Goal: Task Accomplishment & Management: Manage account settings

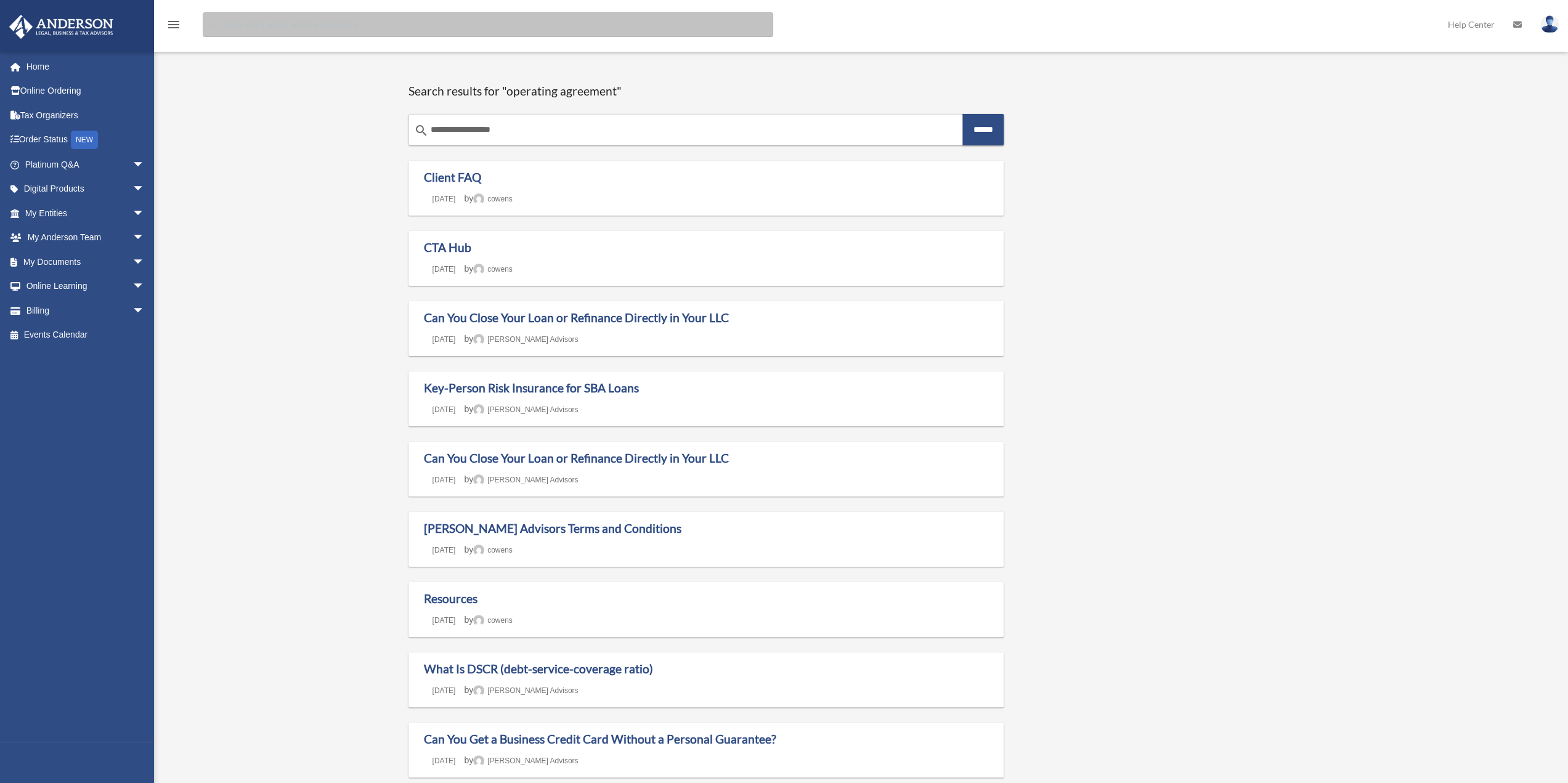
click at [300, 27] on input "Search for:" at bounding box center [488, 24] width 570 height 24
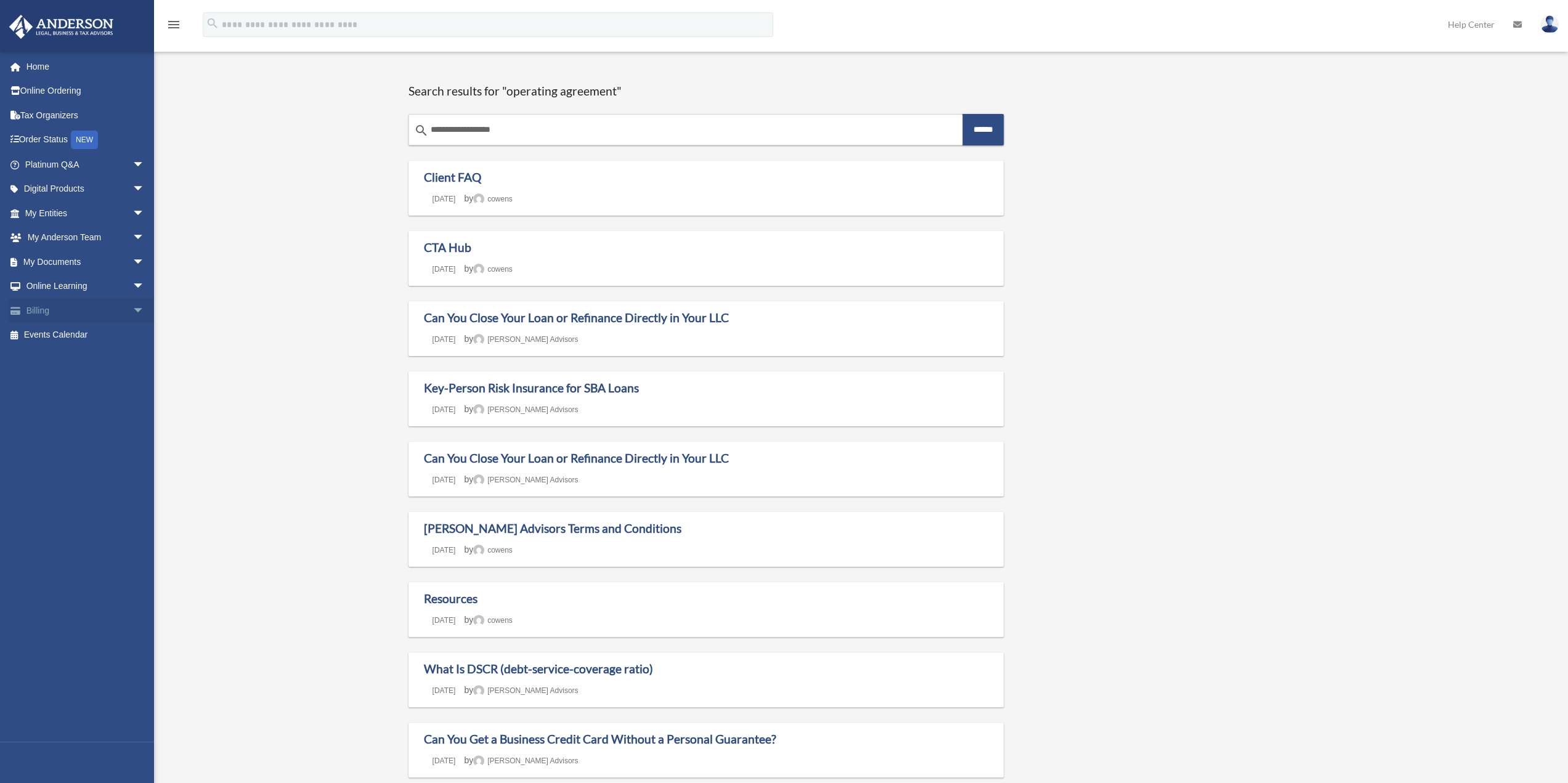
click at [39, 307] on link "Billing arrow_drop_down" at bounding box center [86, 311] width 155 height 24
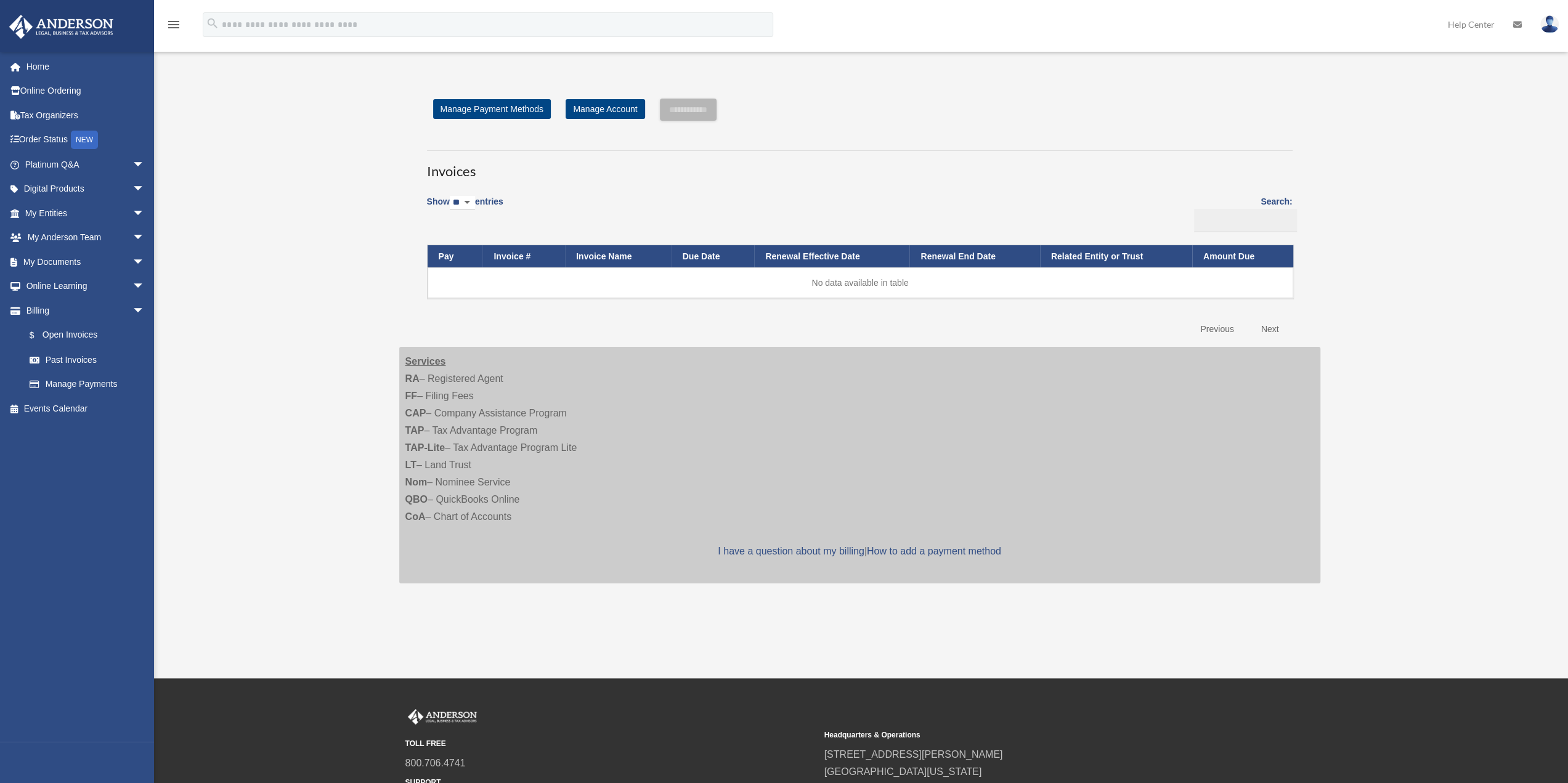
click at [319, 260] on div "Open Invoices [DOMAIN_NAME][EMAIL_ADDRESS][DOMAIN_NAME] Sign Out [DOMAIN_NAME][…" at bounding box center [784, 339] width 1568 height 552
click at [77, 336] on link "$ Open Invoices" at bounding box center [90, 335] width 146 height 25
click at [266, 354] on div "Open Invoices [DOMAIN_NAME][EMAIL_ADDRESS][DOMAIN_NAME] Sign Out [DOMAIN_NAME][…" at bounding box center [784, 339] width 1568 height 552
click at [58, 358] on link "Past Invoices" at bounding box center [90, 360] width 146 height 24
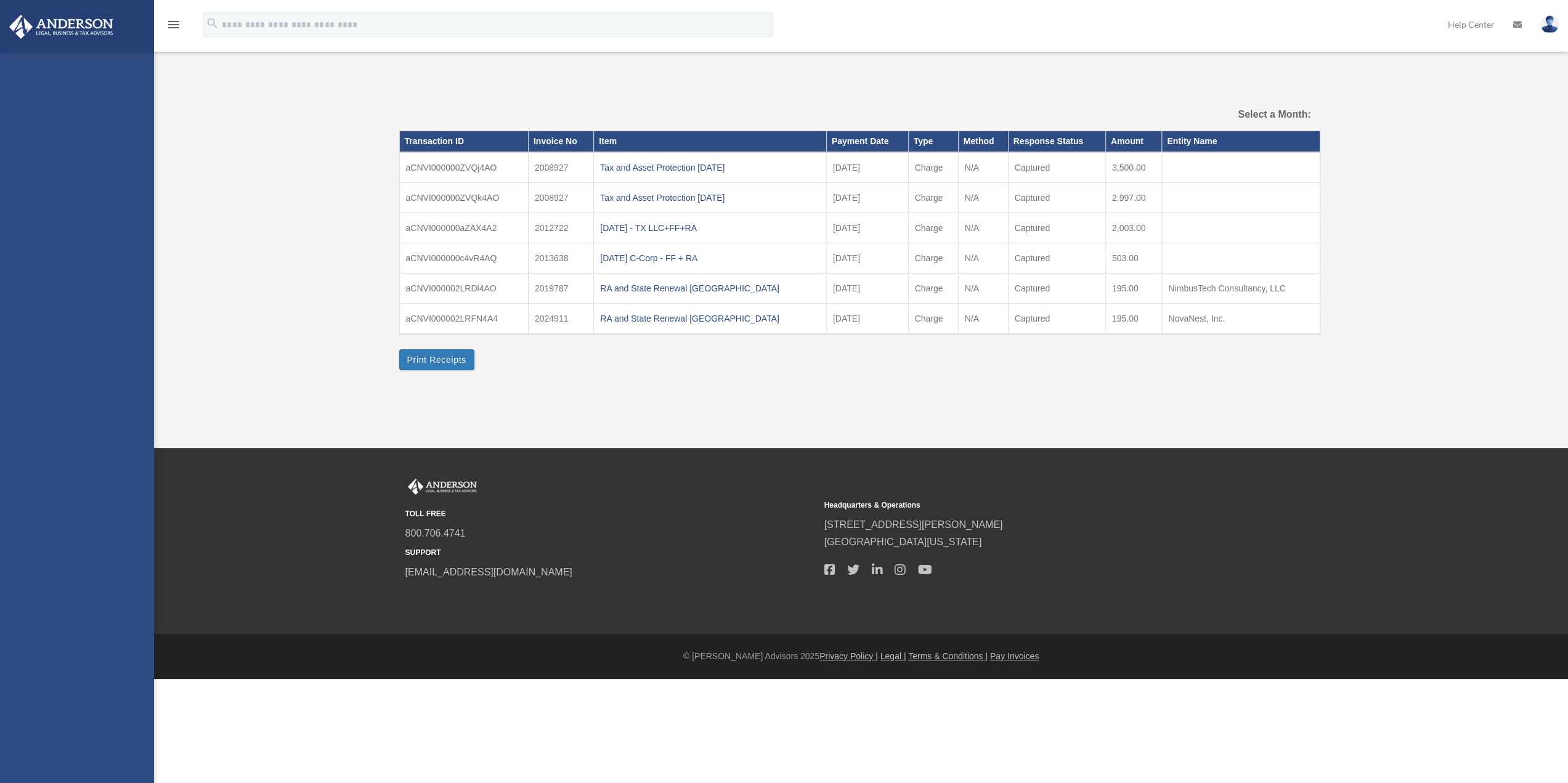
select select
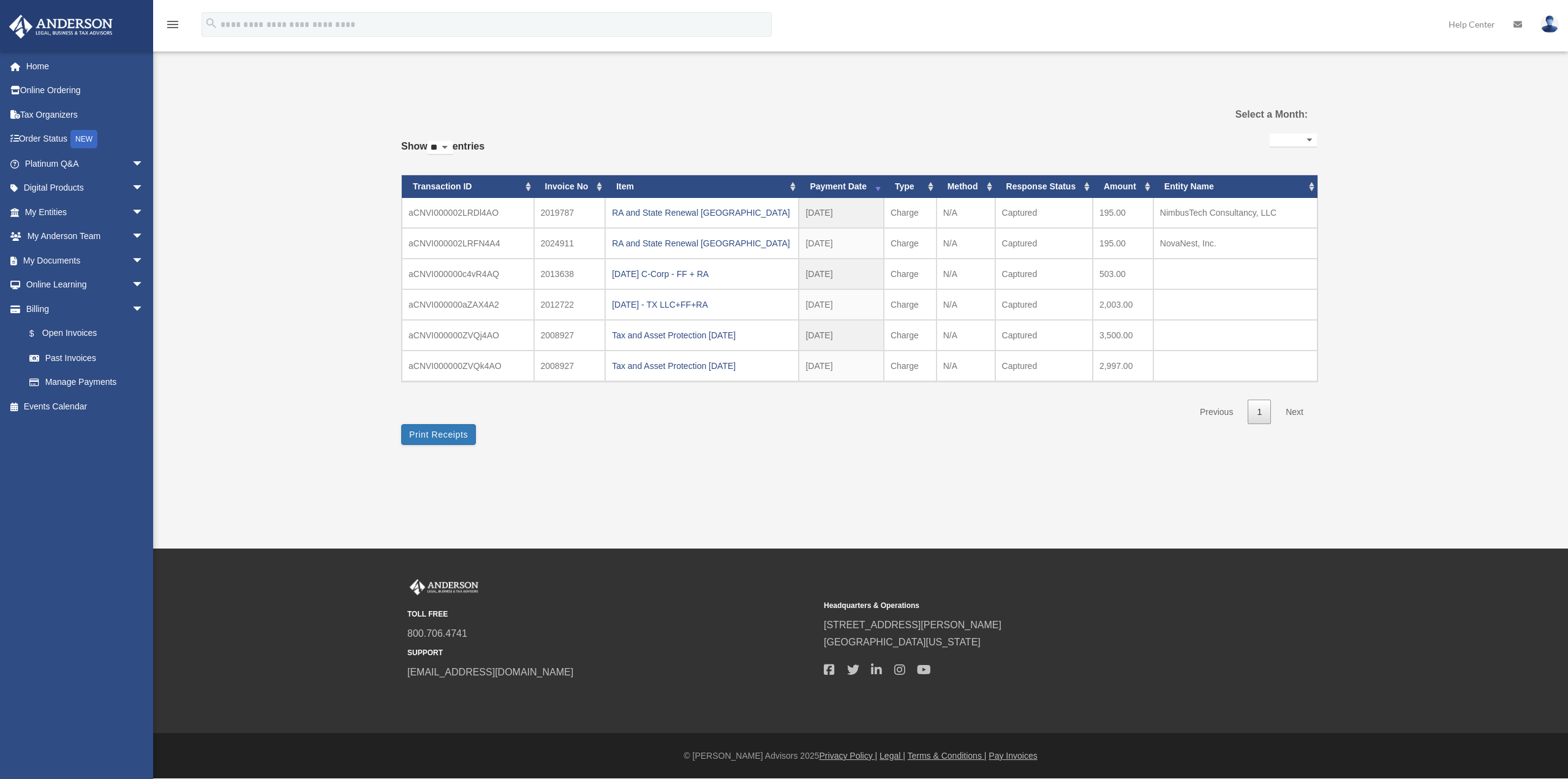
click at [251, 337] on div "Past Invoices [DOMAIN_NAME][EMAIL_ADDRESS][DOMAIN_NAME] Sign Out [DOMAIN_NAME][…" at bounding box center [784, 260] width 1568 height 397
click at [660, 360] on div "Tax and Asset Protection 04.06.2024" at bounding box center [702, 366] width 180 height 17
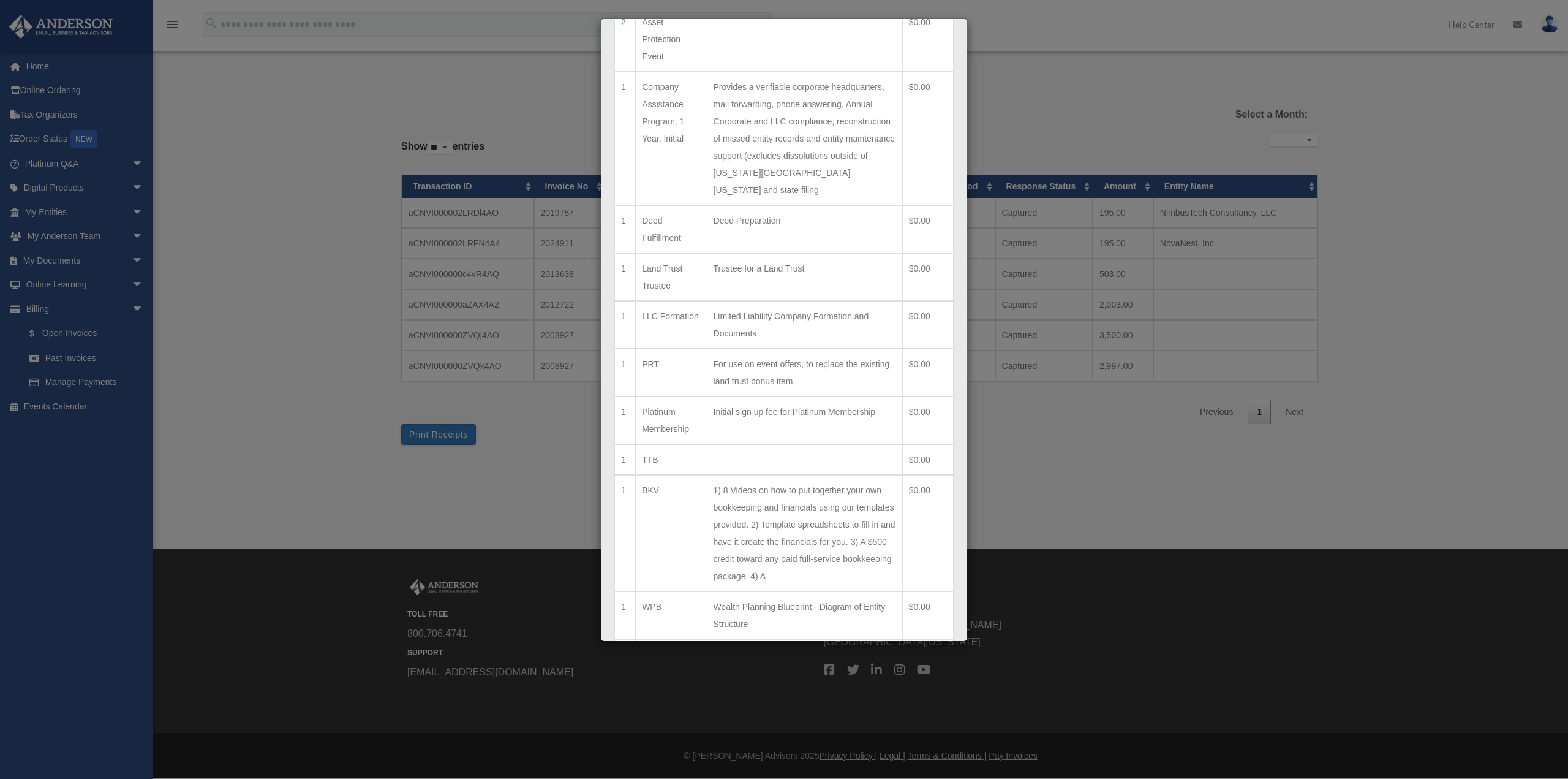
scroll to position [795, 0]
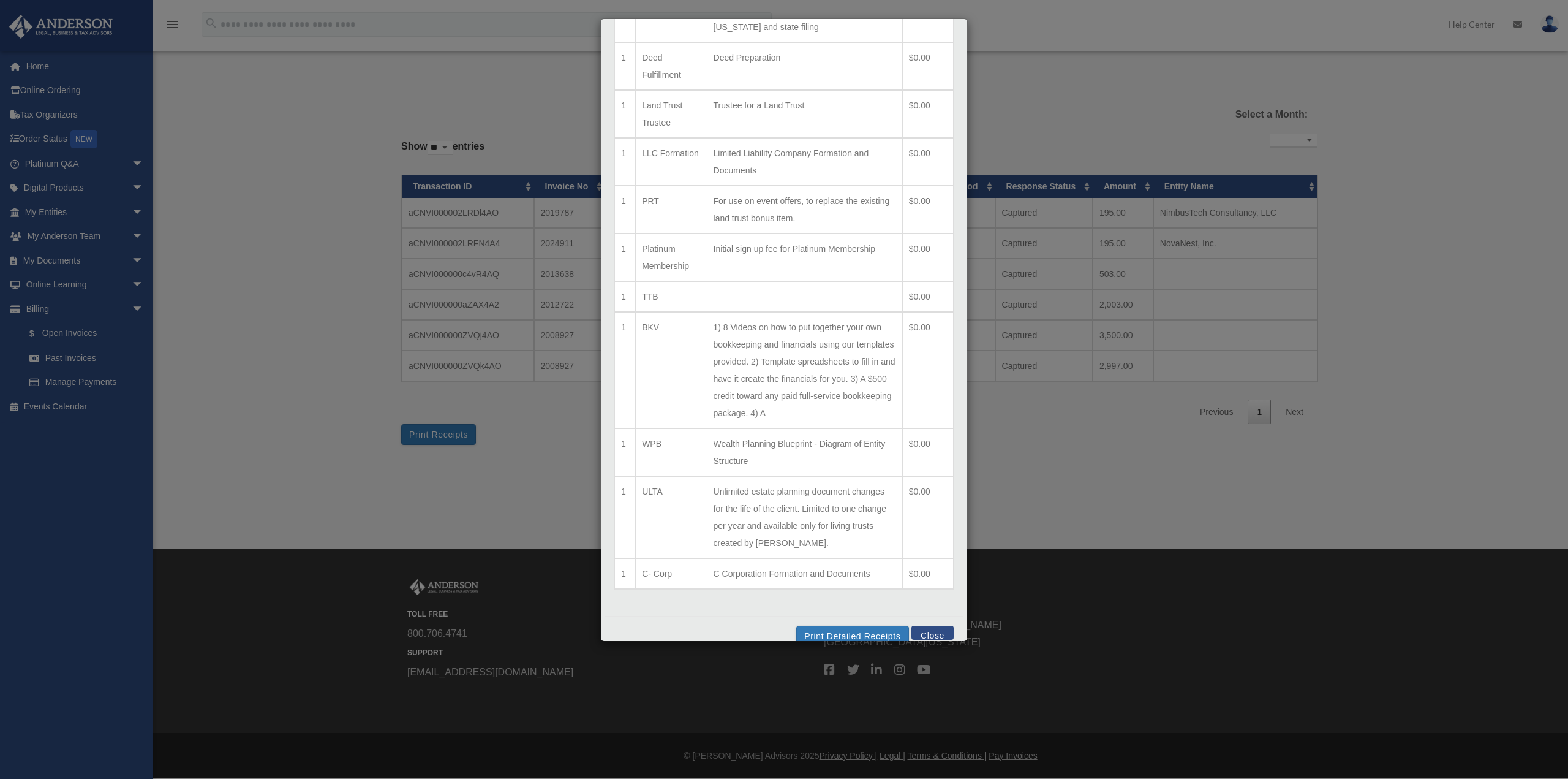
click at [926, 626] on button "Close" at bounding box center [932, 633] width 42 height 14
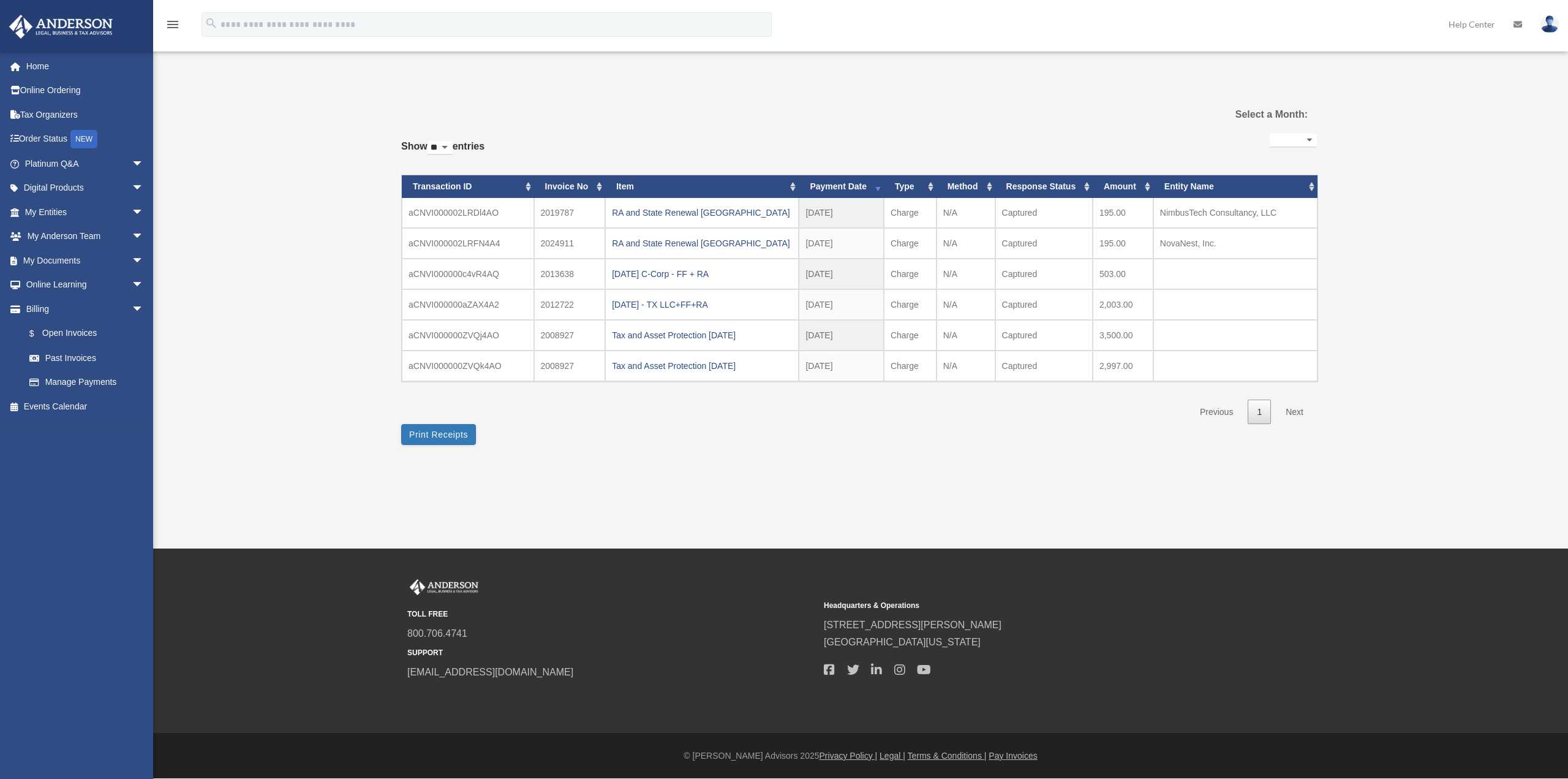
click at [768, 448] on div "**********" at bounding box center [859, 271] width 916 height 376
click at [817, 429] on div "**********" at bounding box center [859, 272] width 916 height 346
click at [699, 475] on div "Past Invoices angana.r.ch@gmail.com Sign Out angana.r.ch@gmail.com Home Online …" at bounding box center [784, 274] width 1568 height 549
click at [739, 471] on div "Past Invoices angana.r.ch@gmail.com Sign Out angana.r.ch@gmail.com Home Online …" at bounding box center [784, 274] width 1568 height 549
click at [699, 464] on div "Past Invoices angana.r.ch@gmail.com Sign Out angana.r.ch@gmail.com Home Online …" at bounding box center [784, 274] width 1568 height 549
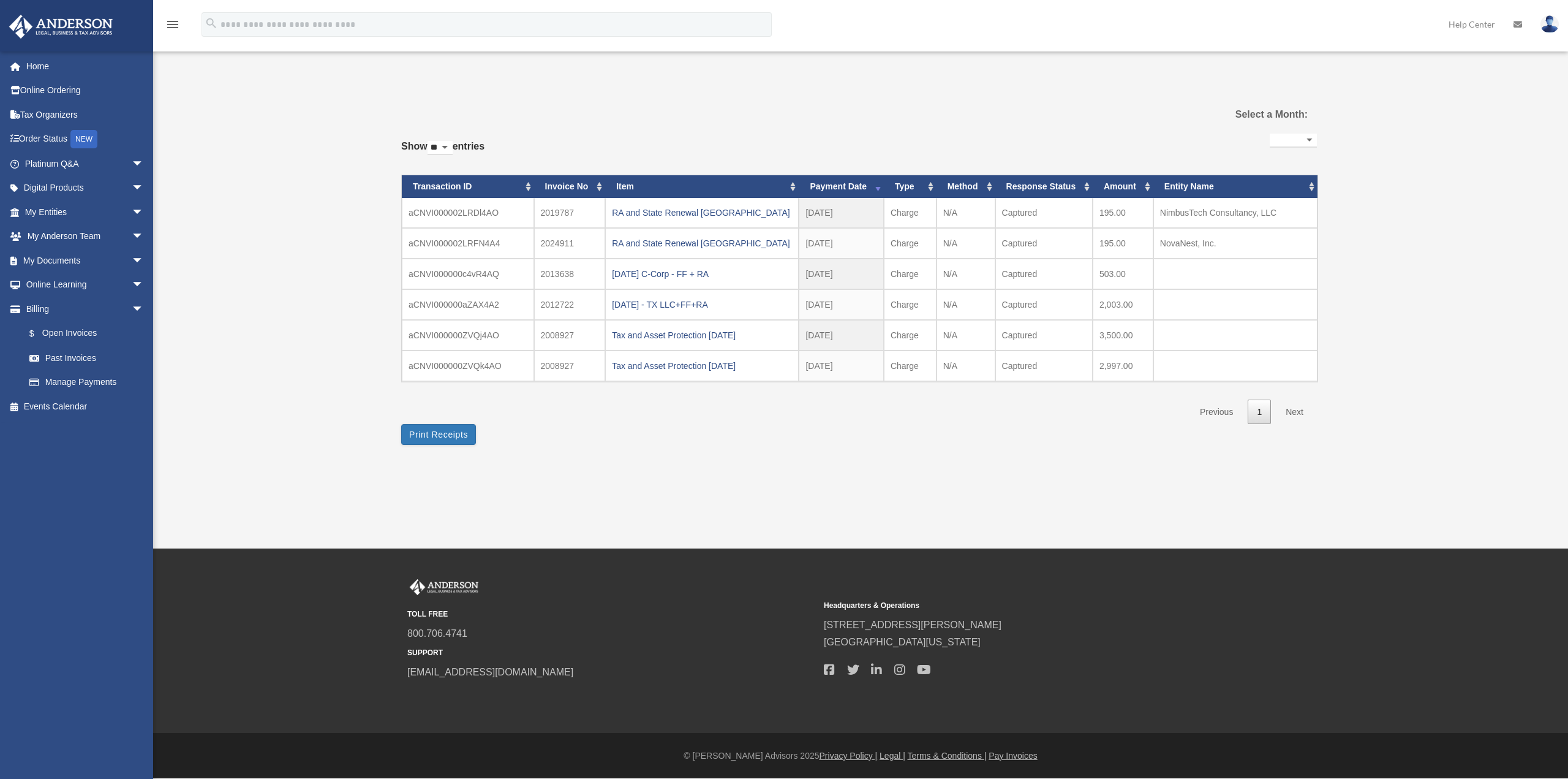
click at [845, 468] on div "Past Invoices angana.r.ch@gmail.com Sign Out angana.r.ch@gmail.com Home Online …" at bounding box center [784, 274] width 1568 height 549
click at [758, 425] on div "**********" at bounding box center [859, 272] width 916 height 346
